Goal: Check status: Check status

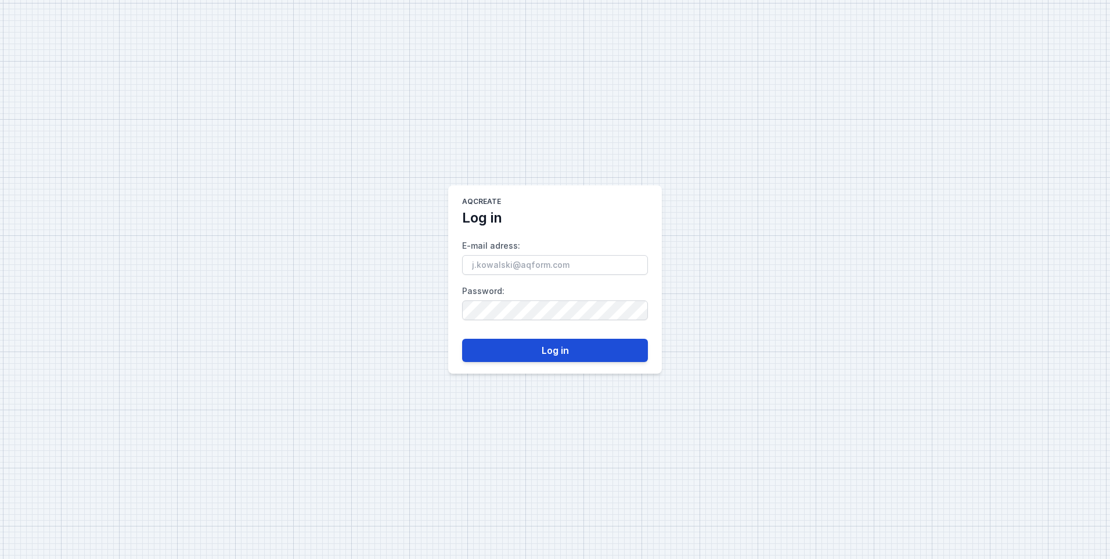
type input "[PERSON_NAME][EMAIL_ADDRESS][PERSON_NAME][DOMAIN_NAME]"
click at [529, 353] on button "Log in" at bounding box center [555, 350] width 186 height 23
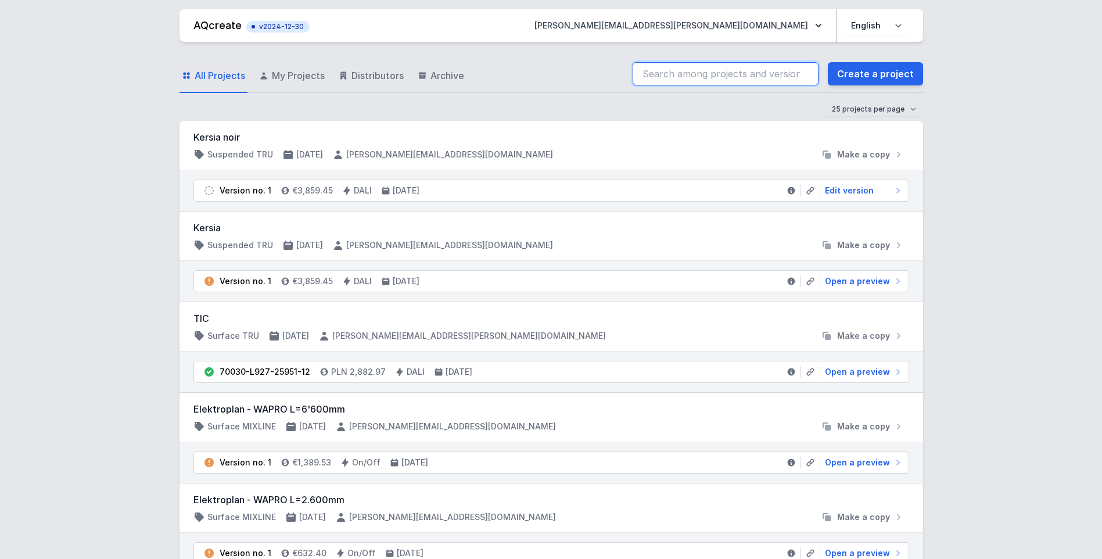
click at [676, 74] on input "search" at bounding box center [725, 73] width 186 height 23
click at [758, 71] on input "70028-L940-24550-12" at bounding box center [725, 73] width 186 height 23
drag, startPoint x: 696, startPoint y: 74, endPoint x: 779, endPoint y: 74, distance: 83.1
click at [696, 74] on input "70028-L940-24550-12" at bounding box center [725, 73] width 186 height 23
type input "70028-L940-24550-12"
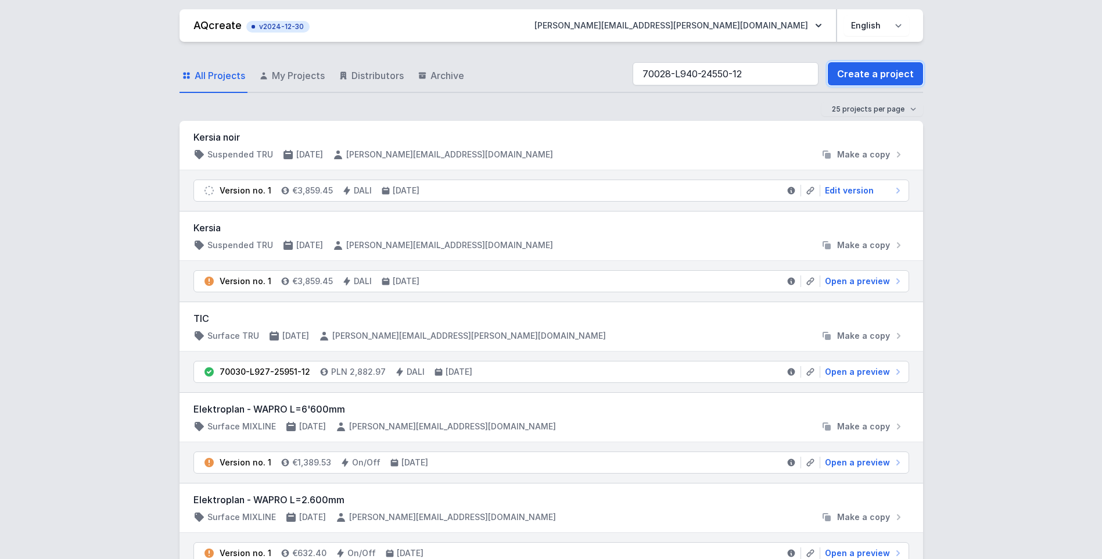
click at [880, 81] on link "Create a project" at bounding box center [875, 73] width 95 height 23
click at [779, 74] on input "70028-L940-24550-12" at bounding box center [725, 73] width 186 height 23
click at [661, 69] on input "70028-L940-24550-12" at bounding box center [725, 73] width 186 height 23
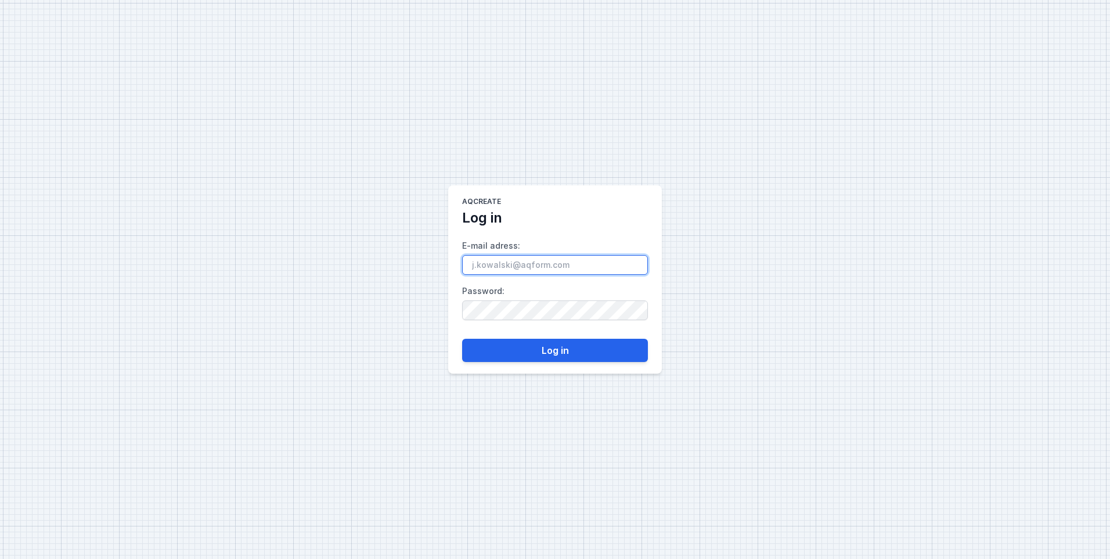
click at [540, 268] on input "E-mail adress :" at bounding box center [555, 265] width 186 height 20
type input "[PERSON_NAME][EMAIL_ADDRESS][PERSON_NAME][DOMAIN_NAME]"
click at [431, 346] on div "AQcreate Log in E-mail adress : [PERSON_NAME][EMAIL_ADDRESS][PERSON_NAME][DOMAI…" at bounding box center [555, 279] width 1110 height 559
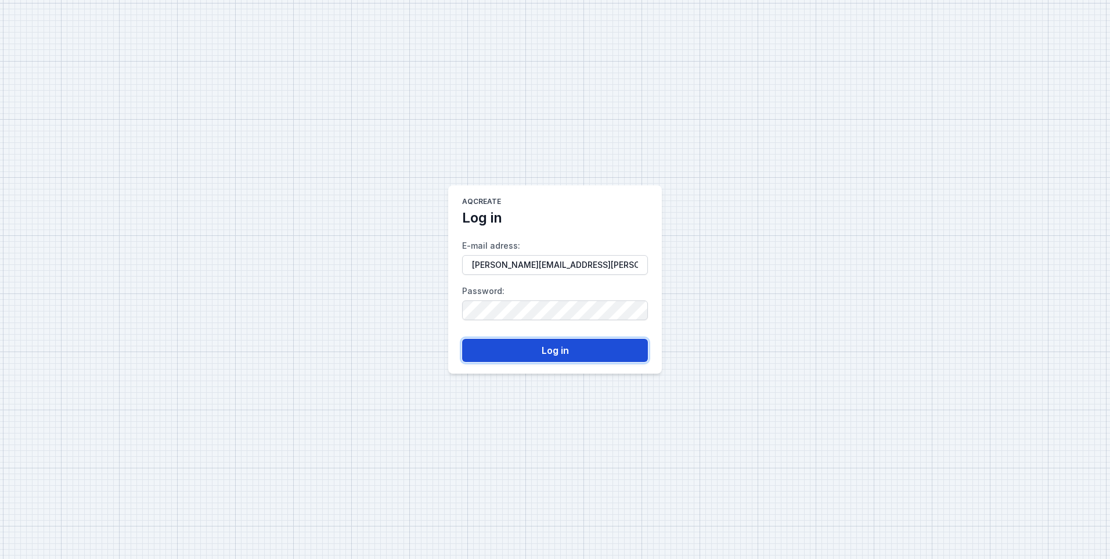
click at [496, 351] on button "Log in" at bounding box center [555, 350] width 186 height 23
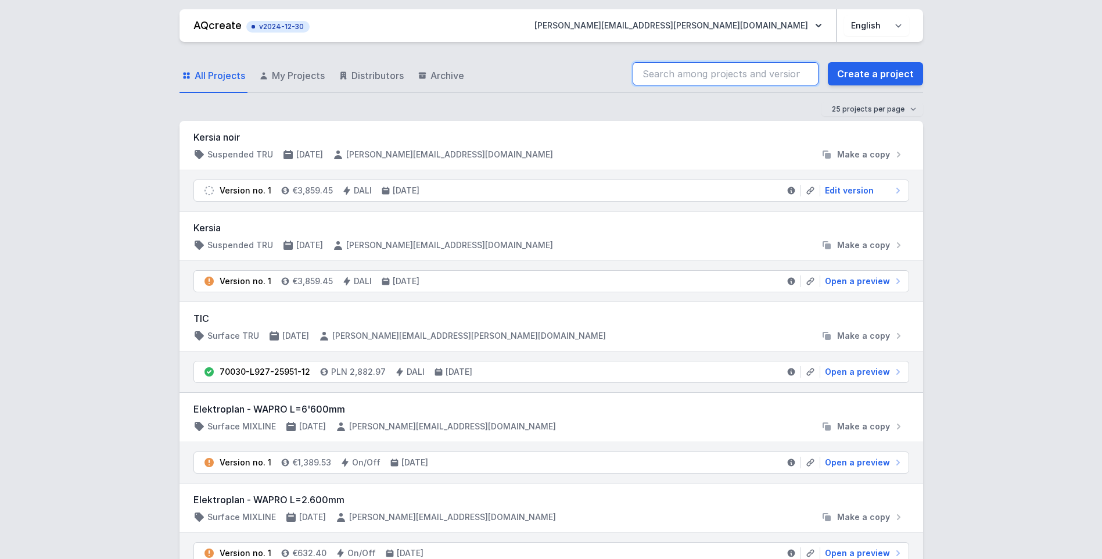
click at [698, 74] on input "search" at bounding box center [725, 73] width 186 height 23
click at [657, 74] on input "70028-L940-24550-12" at bounding box center [725, 73] width 186 height 23
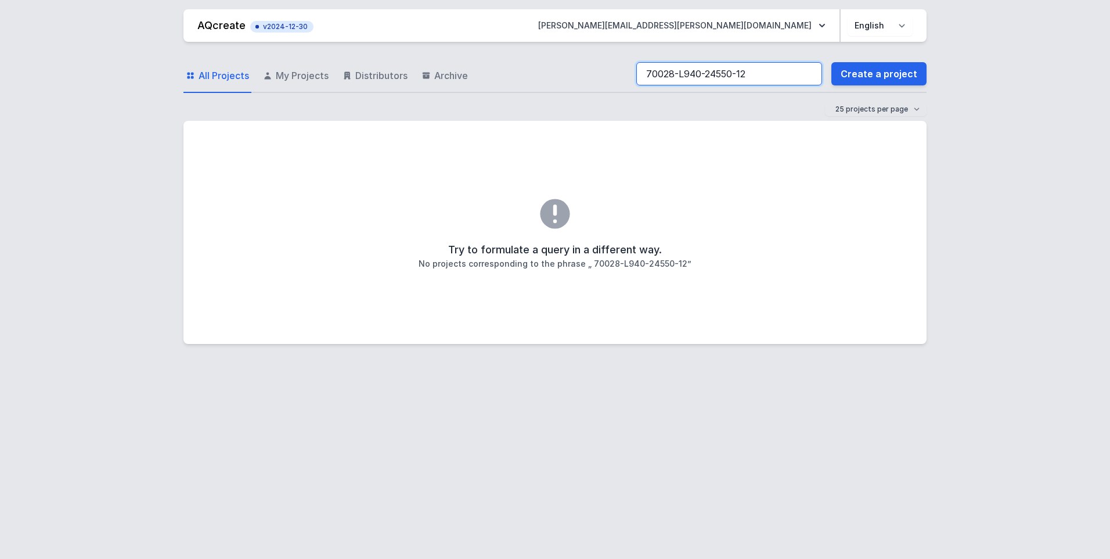
type input "70028-L940-24550-12"
drag, startPoint x: 221, startPoint y: 77, endPoint x: 330, endPoint y: 77, distance: 108.6
click at [221, 77] on span "All Projects" at bounding box center [224, 76] width 51 height 14
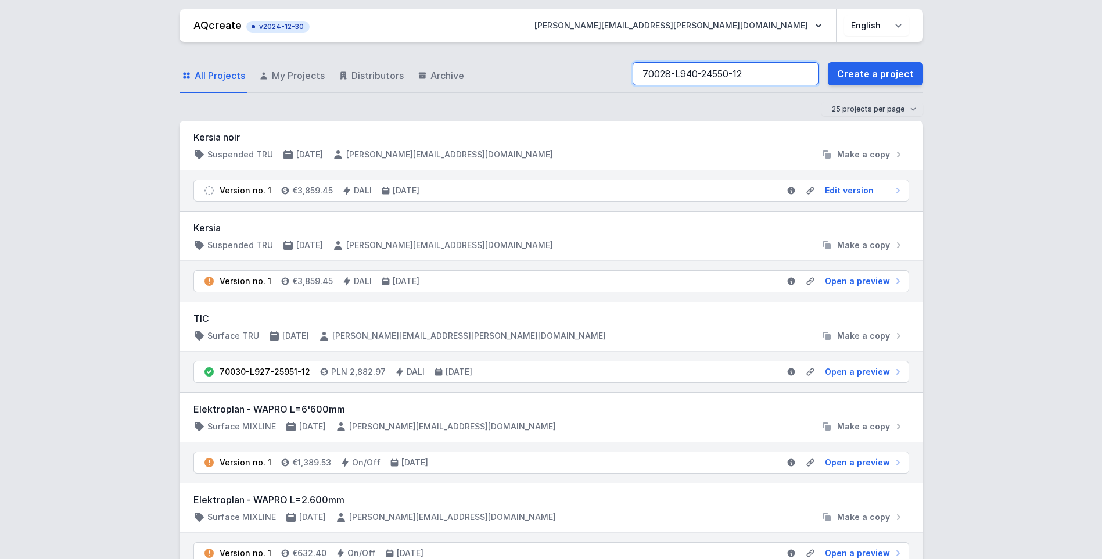
drag, startPoint x: 747, startPoint y: 77, endPoint x: 636, endPoint y: 74, distance: 111.0
click at [636, 76] on div "All Projects My Projects Distributors Archive 70028-L940-24550-12 Create a proj…" at bounding box center [550, 74] width 743 height 37
click at [287, 78] on span "My Projects" at bounding box center [298, 76] width 53 height 14
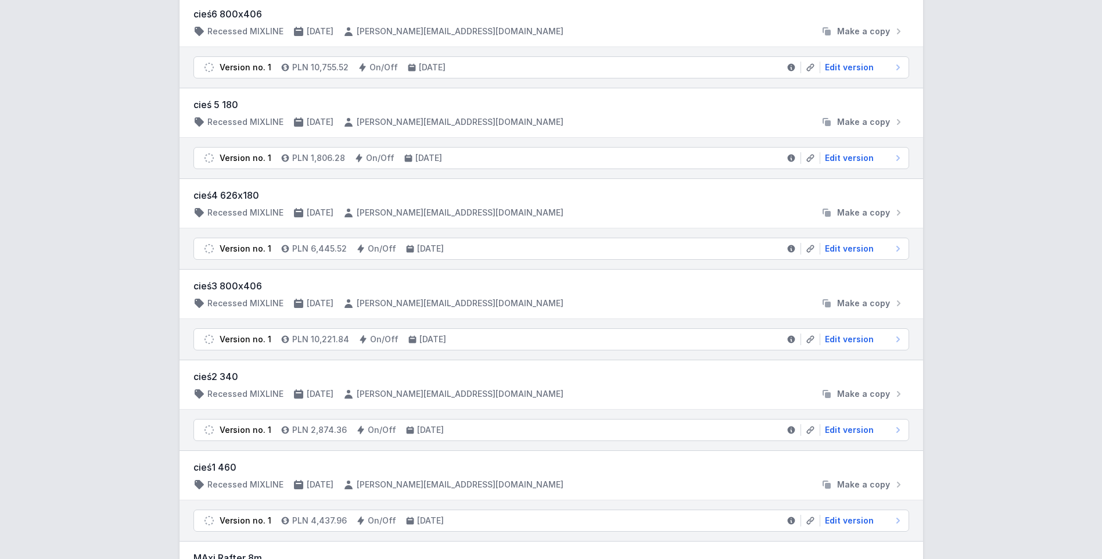
scroll to position [1972, 0]
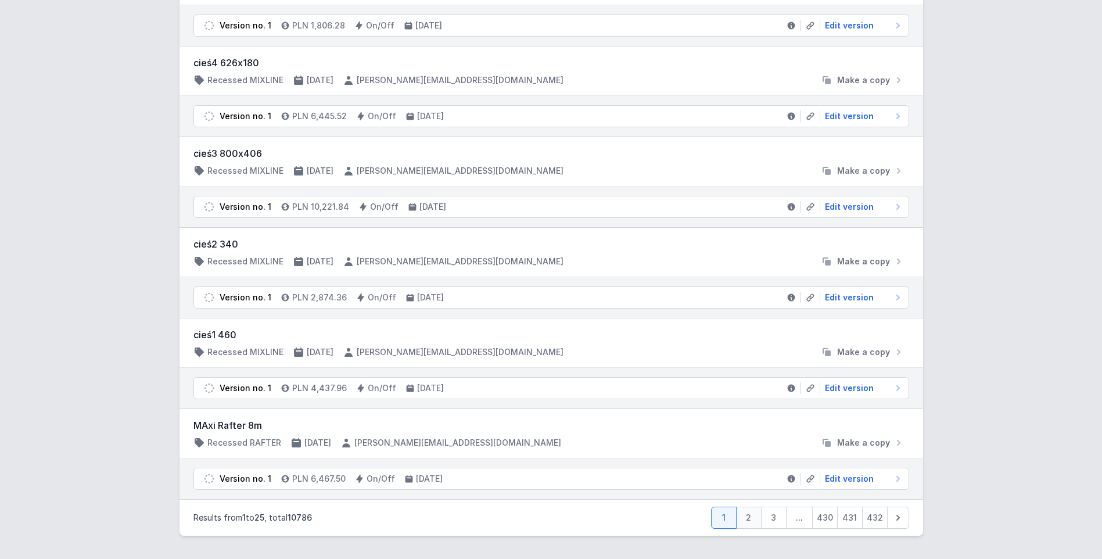
click at [752, 524] on link "2" at bounding box center [749, 517] width 26 height 22
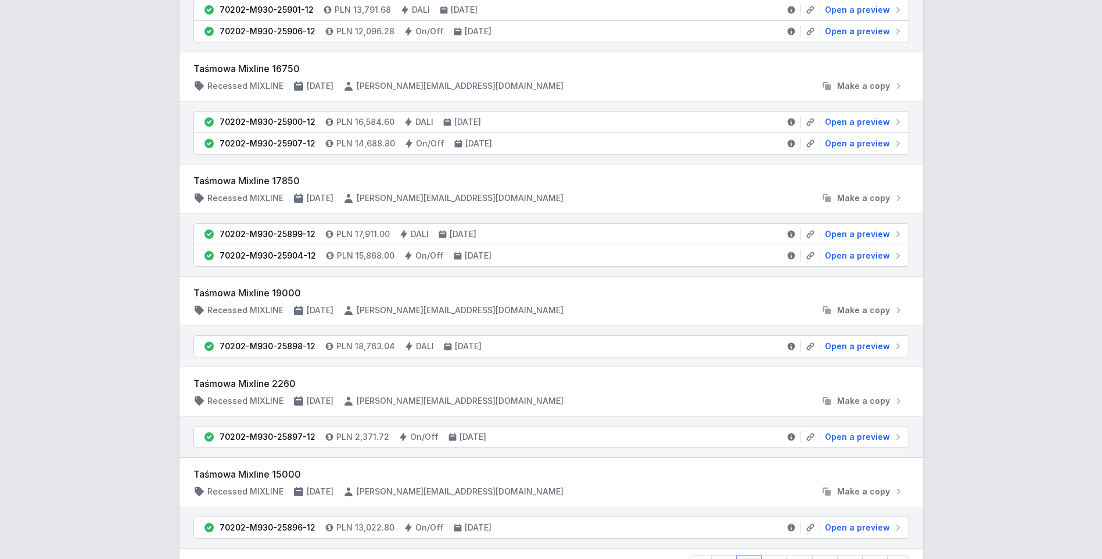
scroll to position [2080, 0]
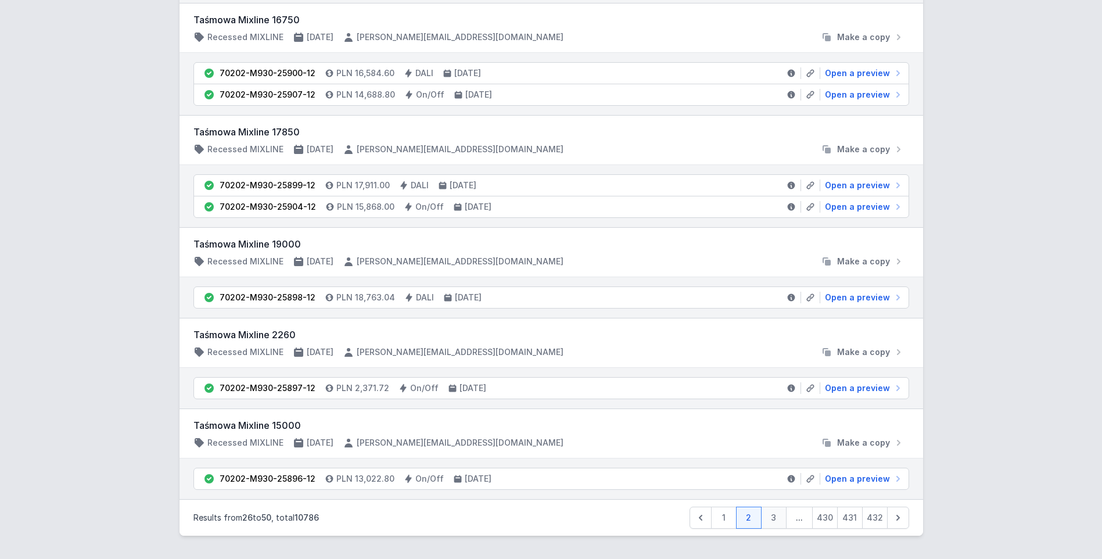
click at [774, 515] on link "3" at bounding box center [774, 517] width 26 height 22
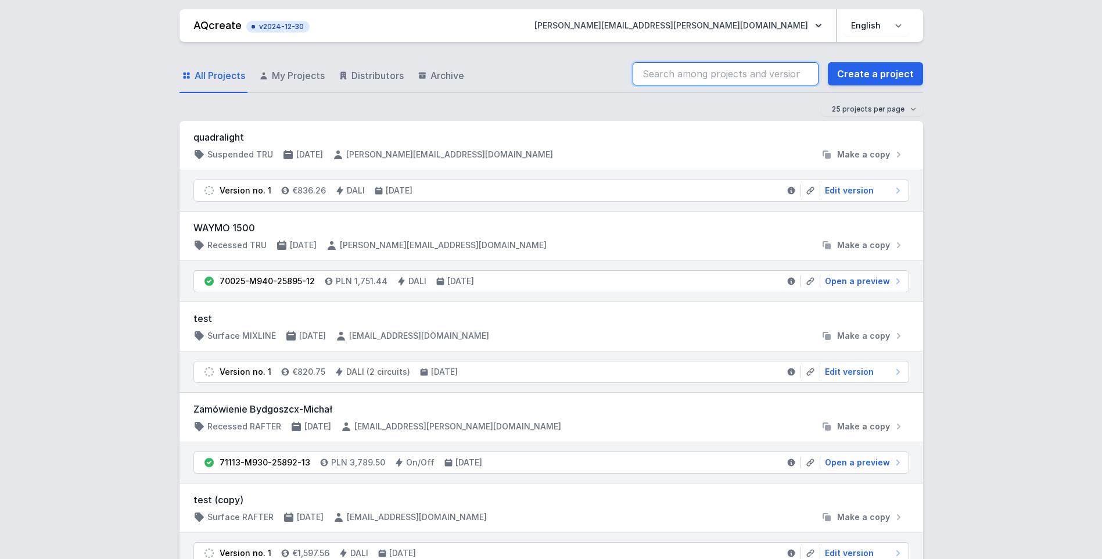
click at [763, 79] on input "search" at bounding box center [725, 73] width 186 height 23
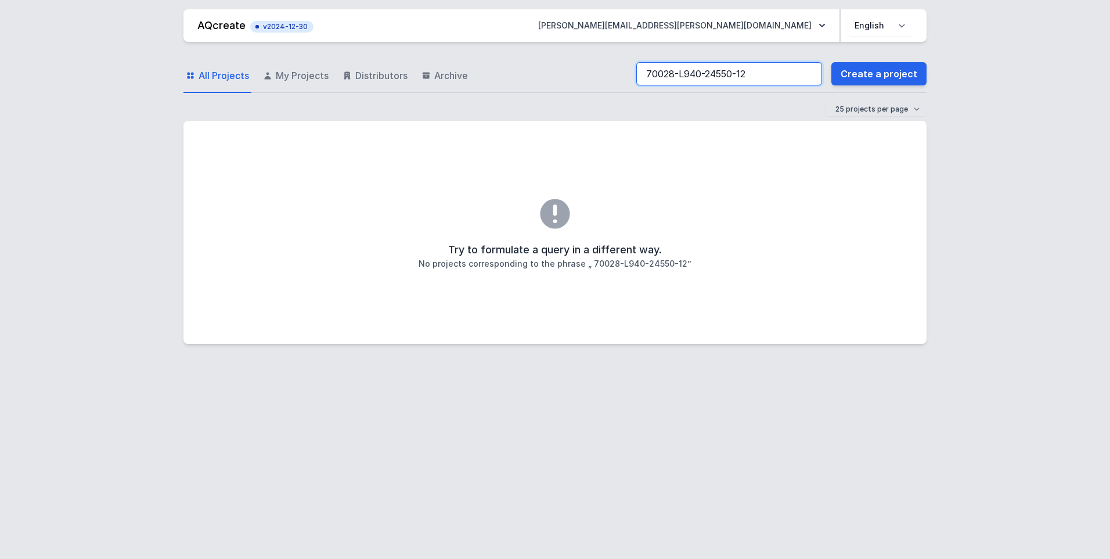
click at [664, 77] on input "70028-L940-24550-12" at bounding box center [730, 73] width 186 height 23
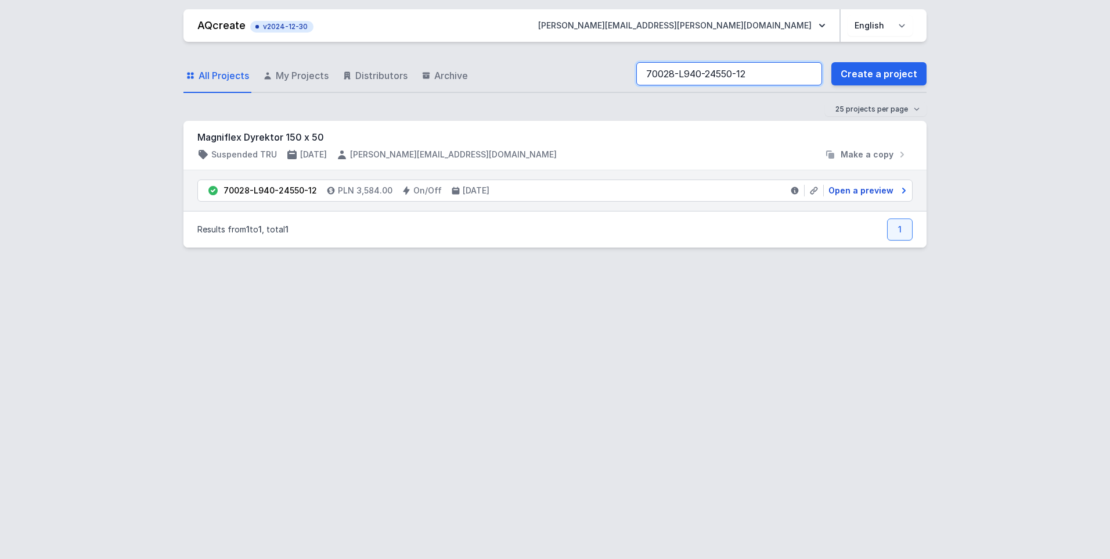
type input "70028-L940-24550-12"
click at [870, 193] on span "Open a preview" at bounding box center [861, 191] width 65 height 12
select select "2"
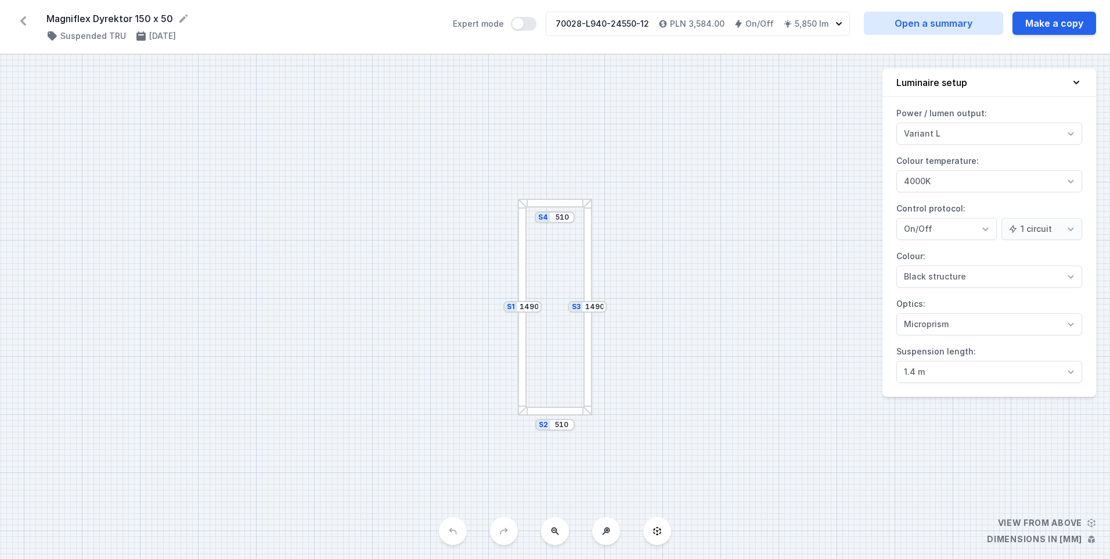
click at [658, 536] on button at bounding box center [657, 531] width 28 height 28
click at [1035, 81] on button "Luminaire setup" at bounding box center [990, 83] width 214 height 28
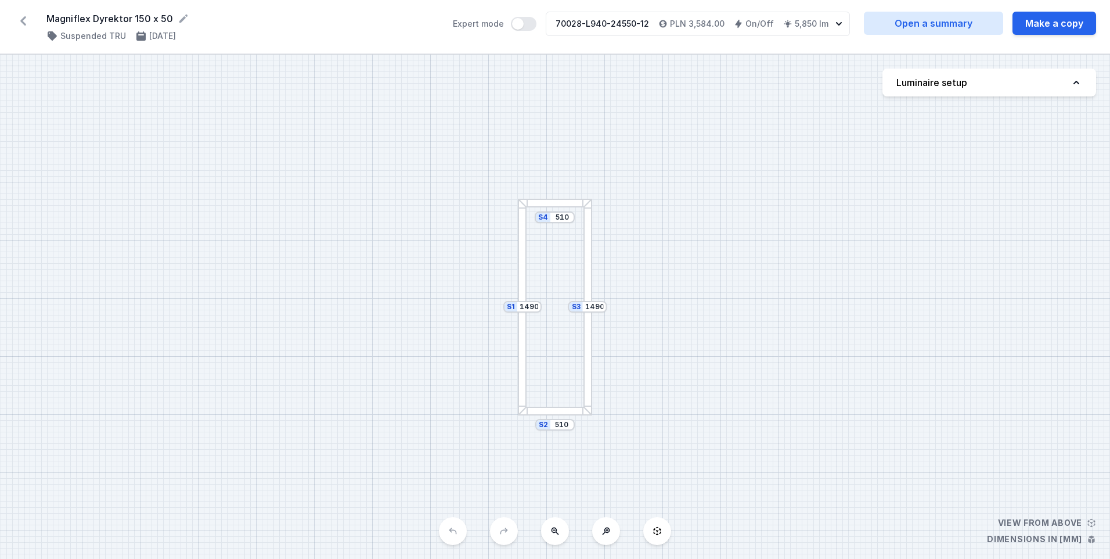
click at [1049, 82] on button "Luminaire setup" at bounding box center [990, 83] width 214 height 28
select select "2"
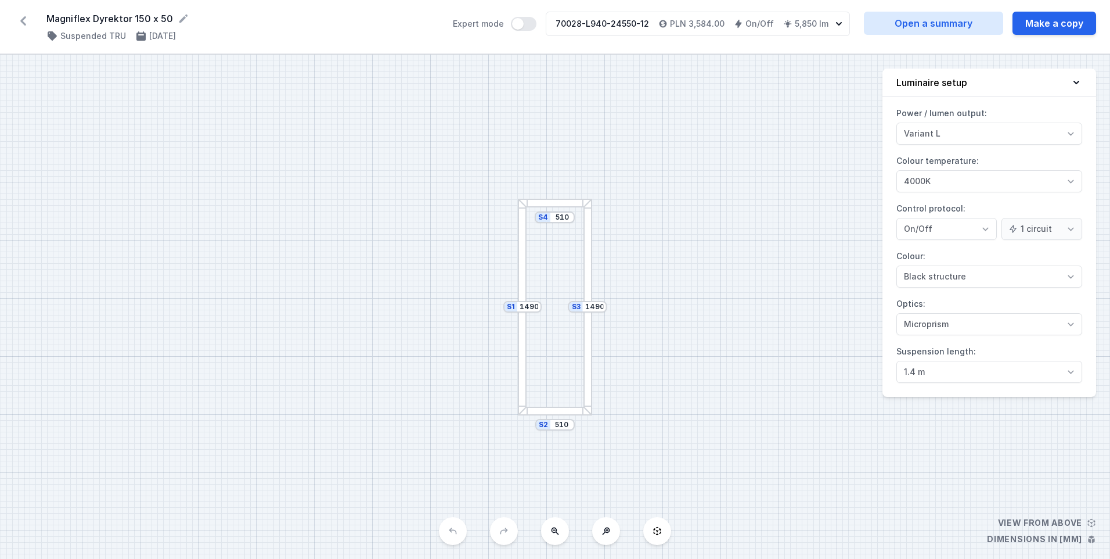
click at [23, 20] on icon at bounding box center [23, 21] width 19 height 19
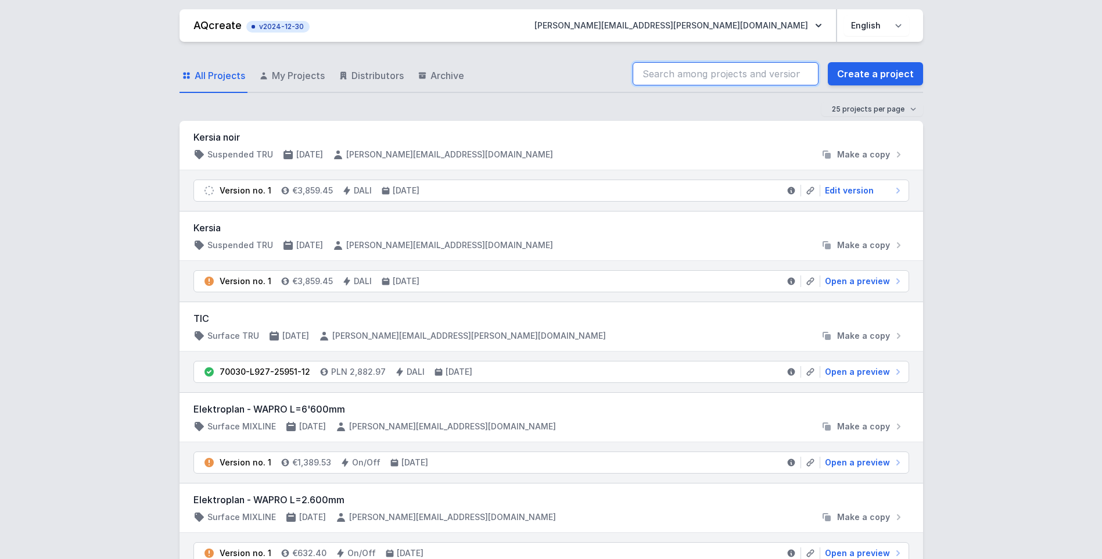
click at [729, 77] on input "search" at bounding box center [725, 73] width 186 height 23
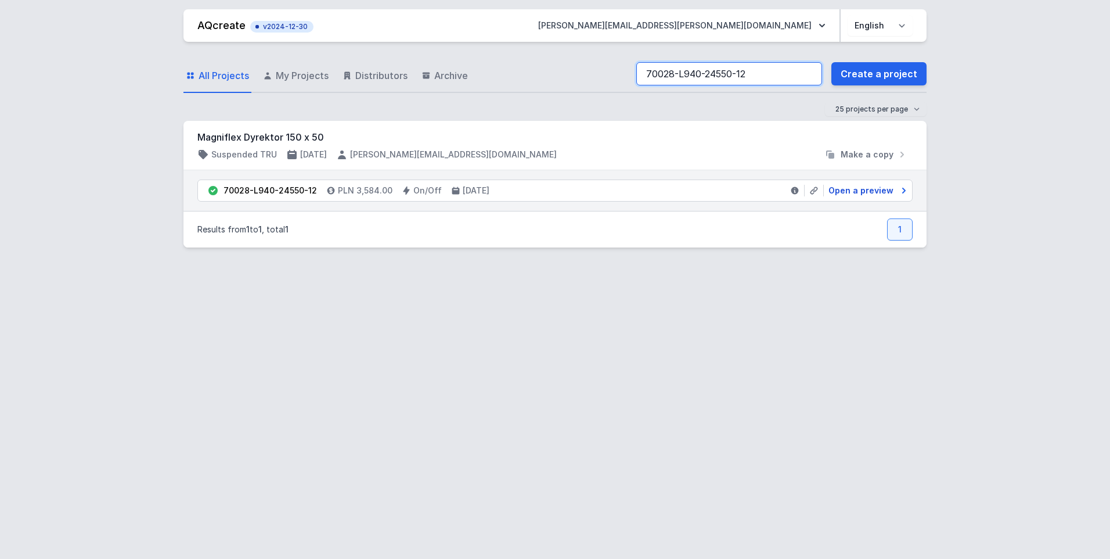
type input "70028-L940-24550-12"
click at [896, 191] on link "Open a preview" at bounding box center [866, 191] width 84 height 12
select select "2"
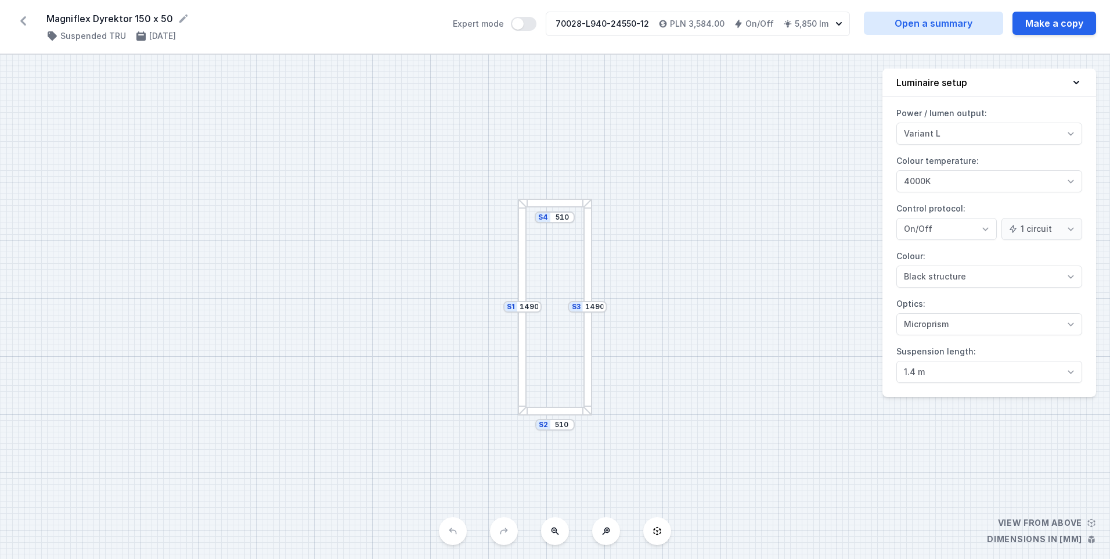
click at [839, 21] on icon "button" at bounding box center [839, 24] width 12 height 12
click at [840, 26] on icon "button" at bounding box center [839, 24] width 12 height 12
click at [836, 21] on icon "button" at bounding box center [839, 24] width 12 height 12
